Goal: Information Seeking & Learning: Learn about a topic

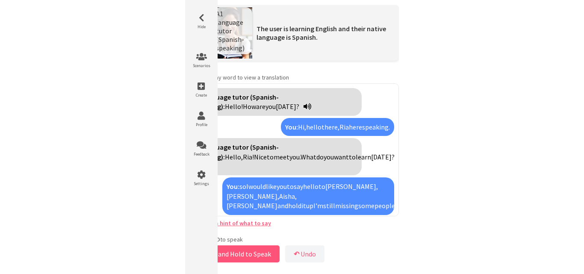
scroll to position [129, 0]
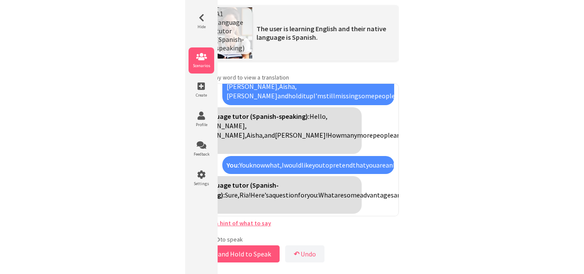
click at [199, 59] on icon at bounding box center [201, 57] width 26 height 9
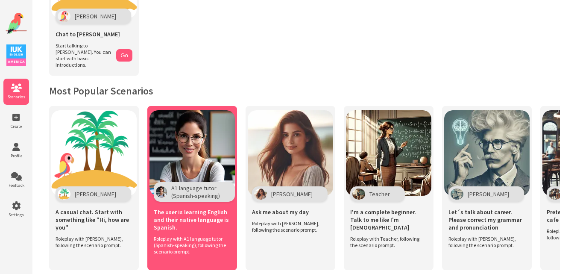
scroll to position [156, 0]
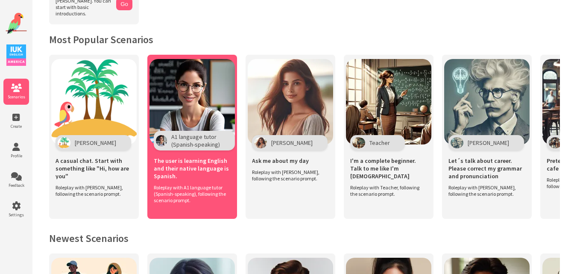
click at [214, 95] on img at bounding box center [192, 101] width 85 height 85
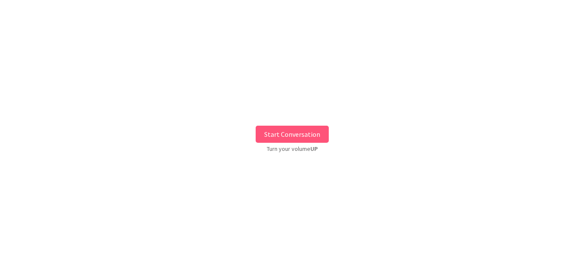
click at [289, 138] on button "Start Conversation" at bounding box center [291, 134] width 73 height 17
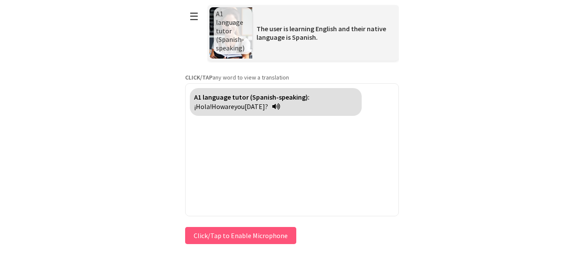
click at [216, 238] on button "Click/Tap to Enable Microphone" at bounding box center [240, 235] width 111 height 17
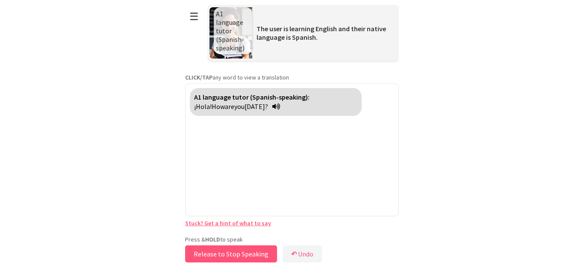
click at [219, 249] on button "Release to Stop Speaking" at bounding box center [231, 253] width 92 height 17
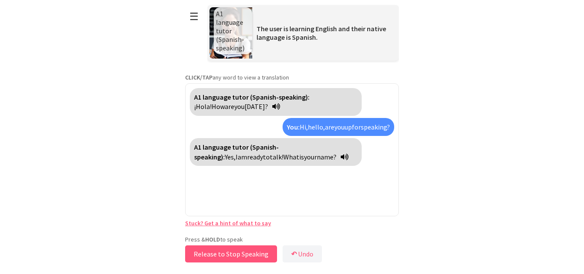
click at [223, 252] on button "Release to Stop Speaking" at bounding box center [231, 253] width 92 height 17
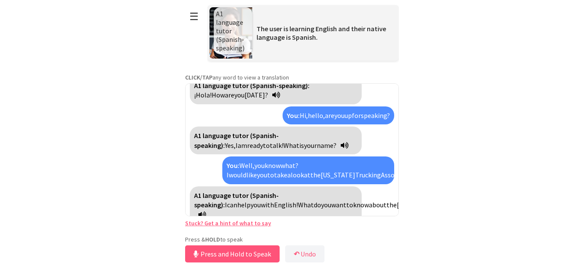
scroll to position [41, 0]
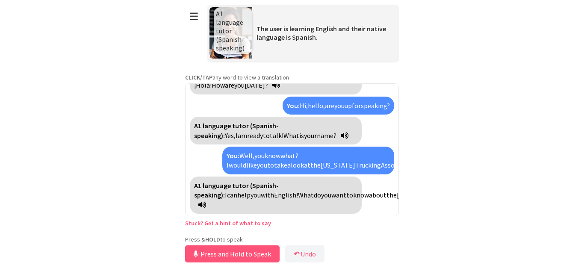
click at [232, 221] on link "Stuck? Get a hint of what to say" at bounding box center [228, 223] width 86 height 8
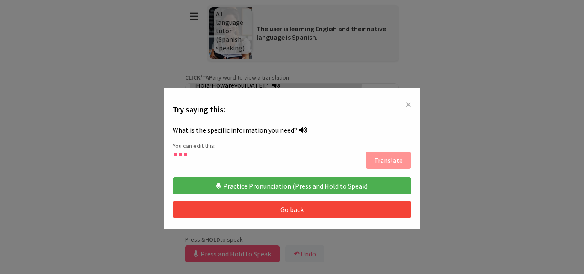
click at [255, 184] on button "Practice Pronunciation (Press and Hold to Speak)" at bounding box center [292, 185] width 238 height 17
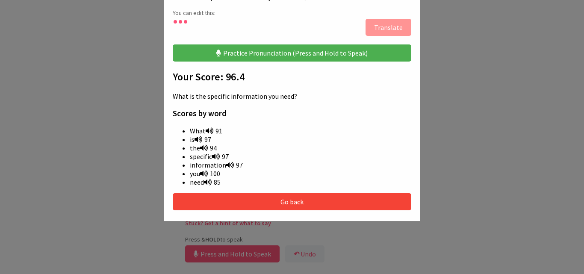
scroll to position [123, 0]
